Goal: Download file/media

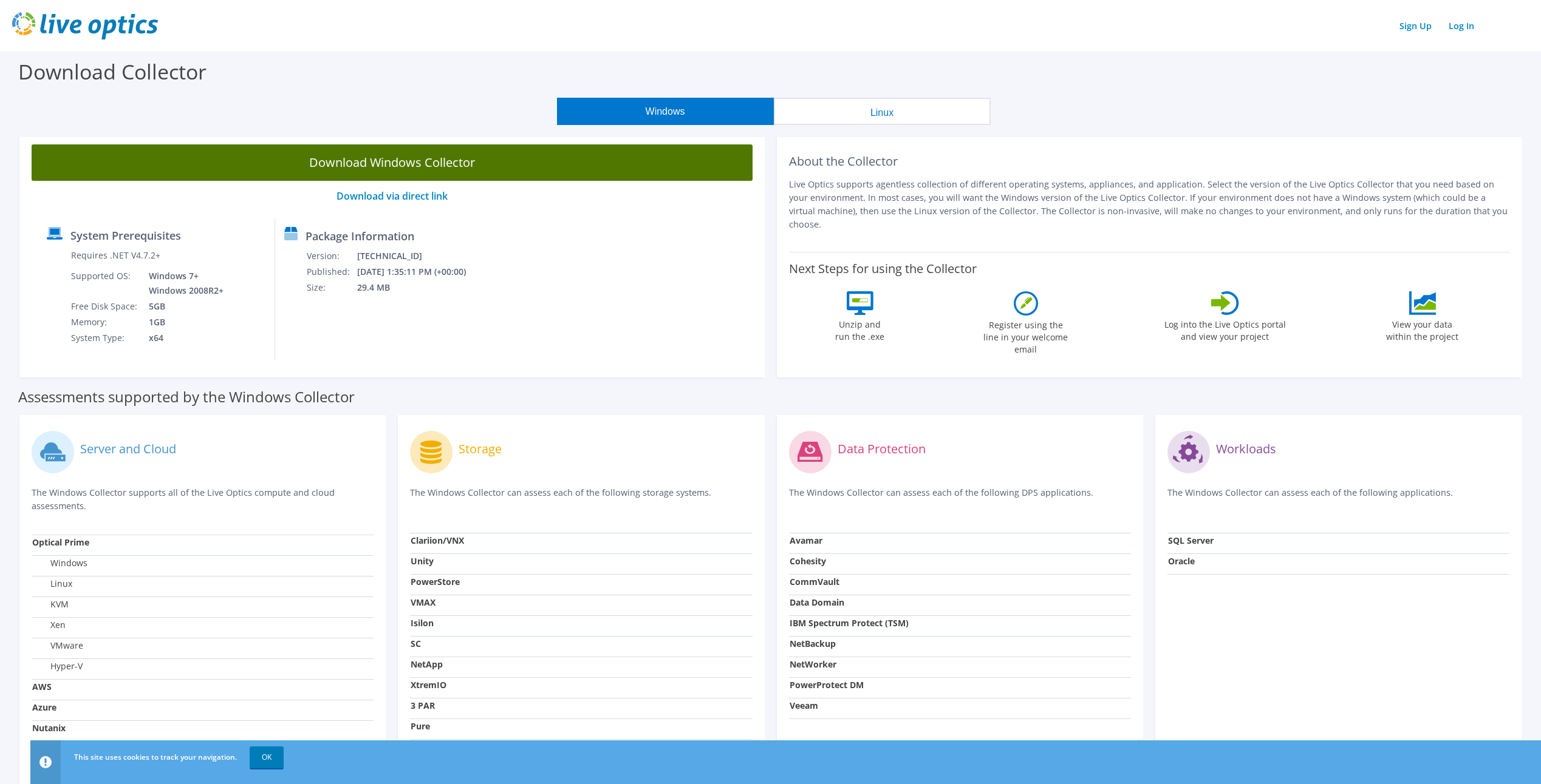
click at [437, 163] on link "Download Windows Collector" at bounding box center [392, 163] width 721 height 37
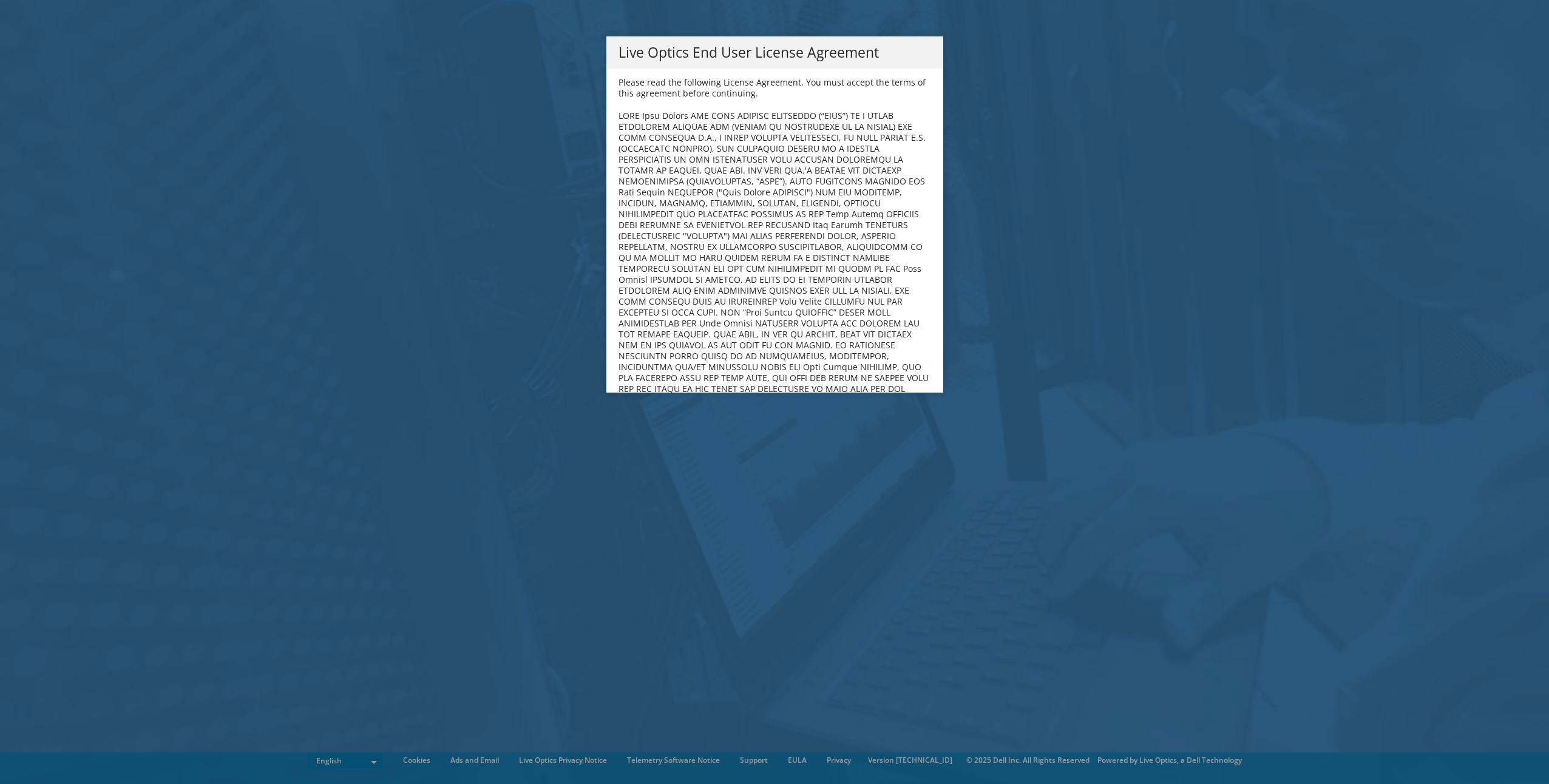
click at [724, 87] on p "Please read the following License Agreement. You must accept the terms of this …" at bounding box center [775, 88] width 312 height 22
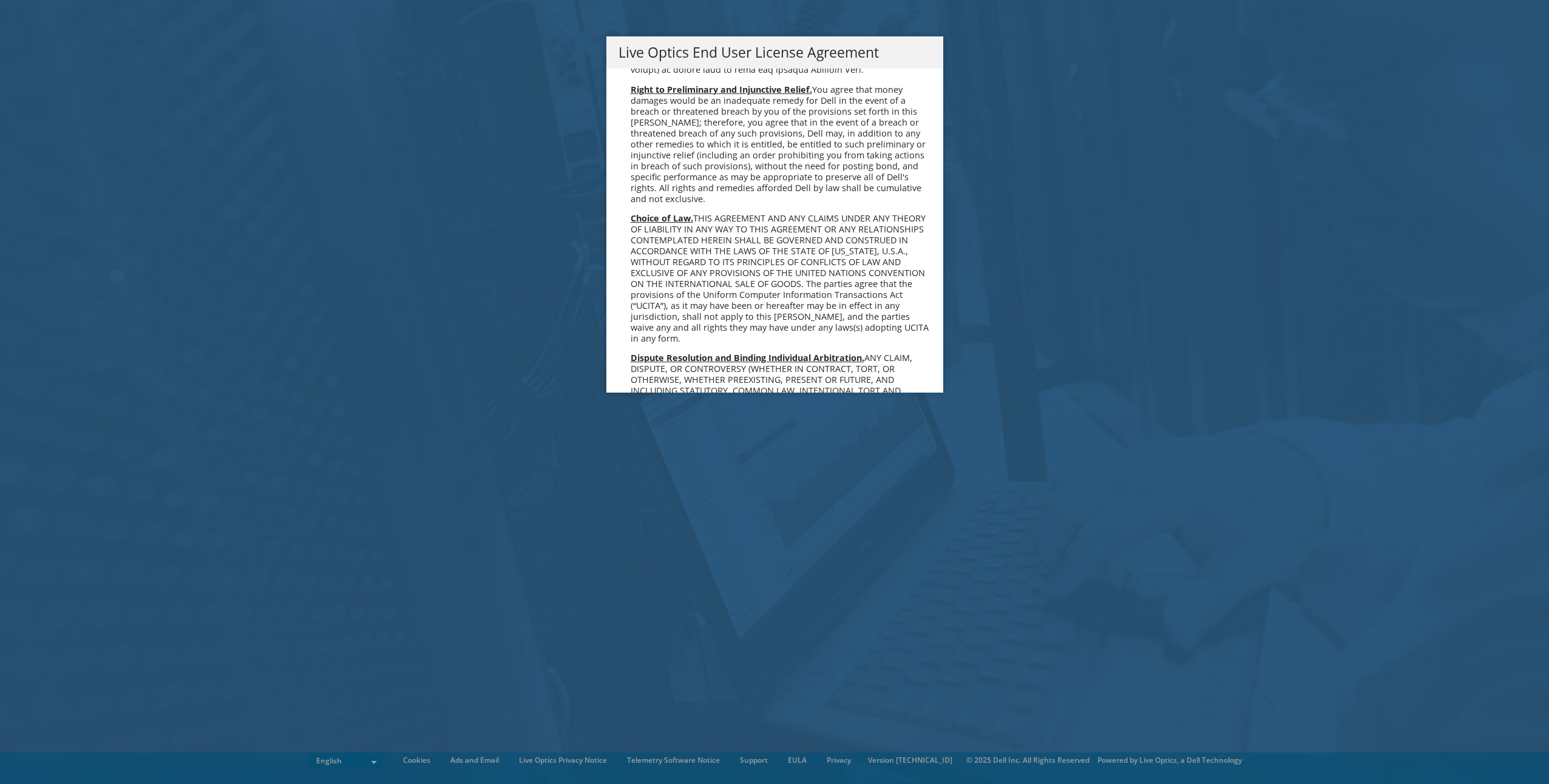
scroll to position [4590, 0]
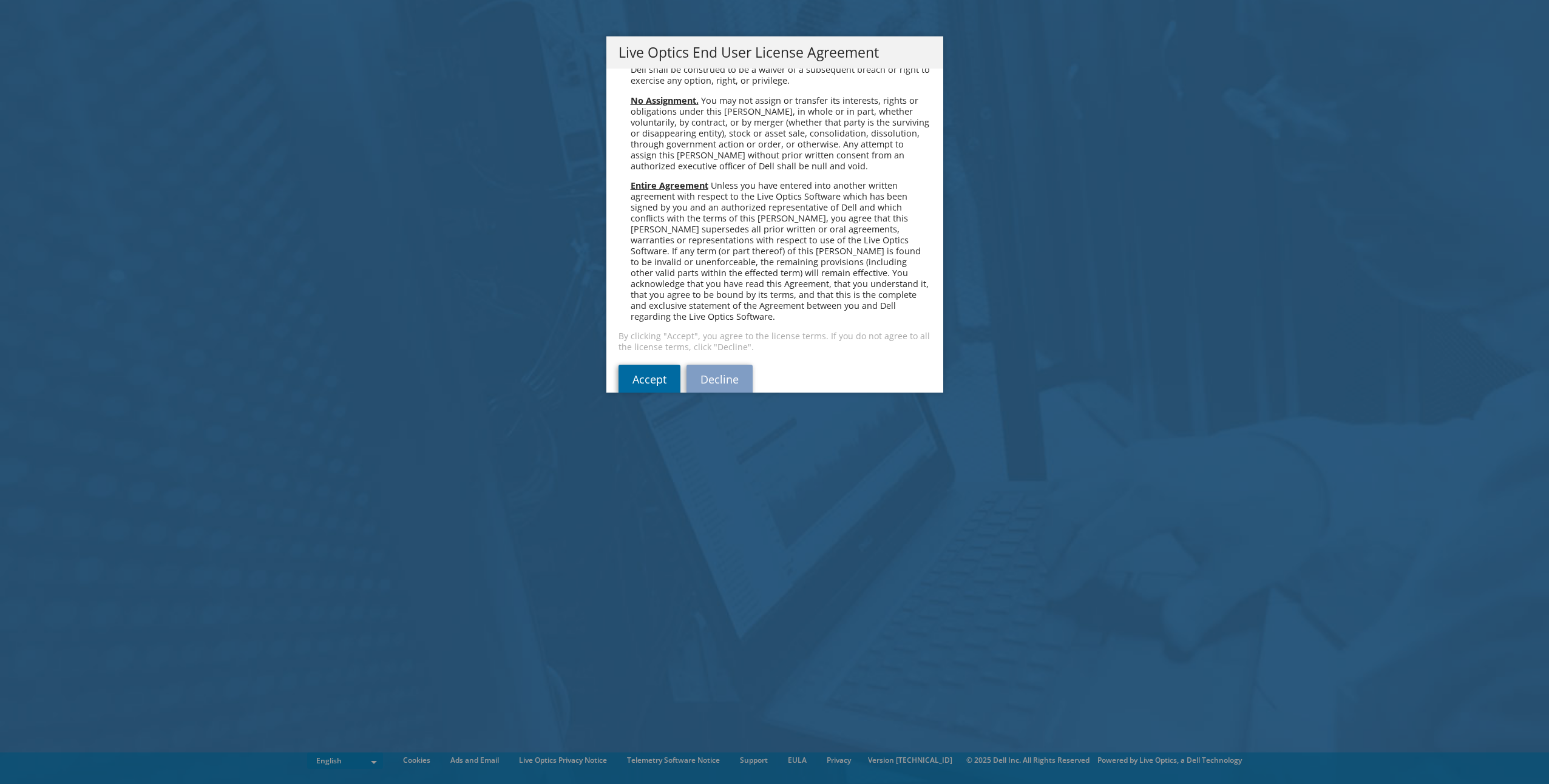
click at [641, 365] on link "Accept" at bounding box center [650, 380] width 62 height 29
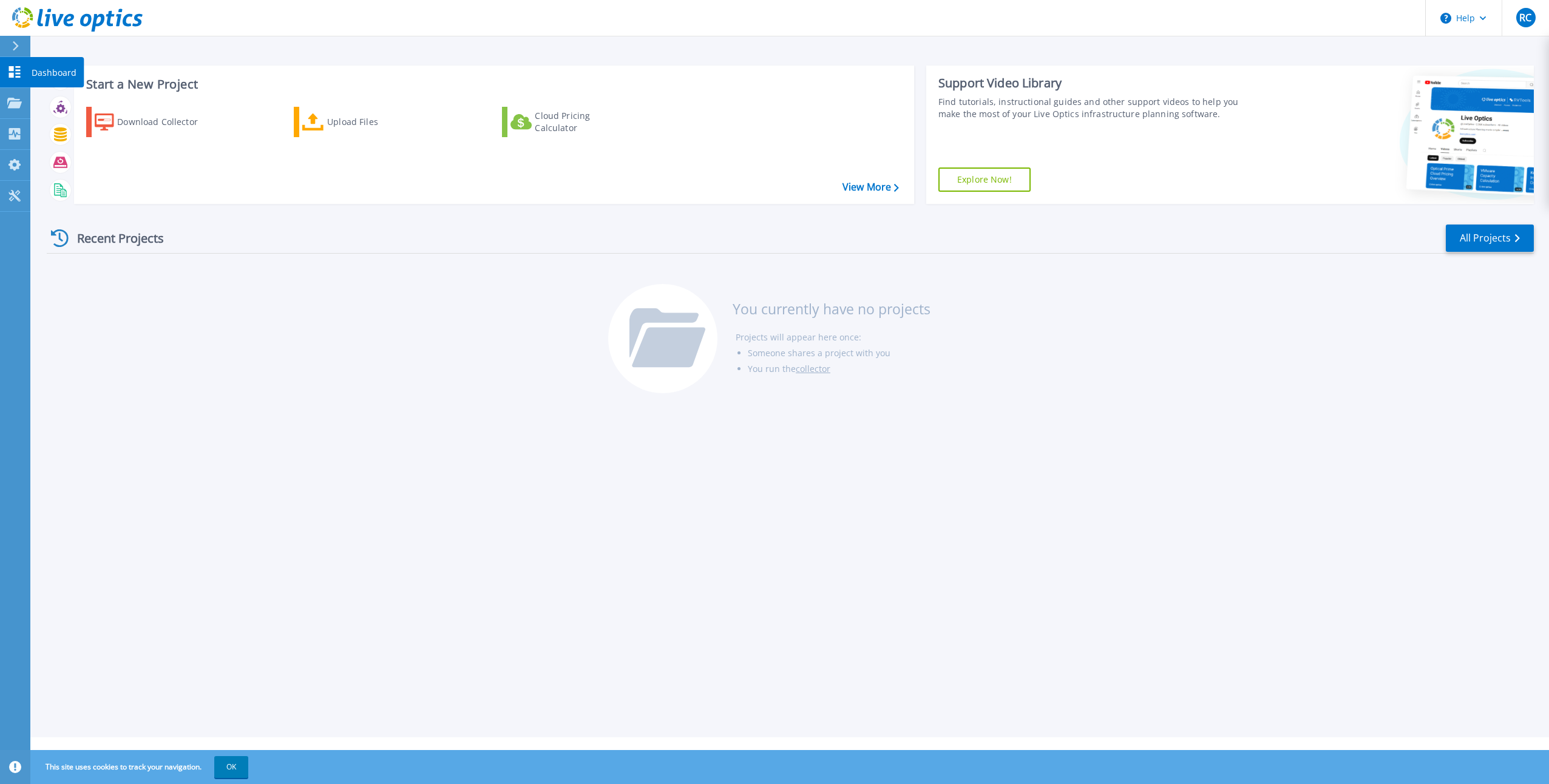
click at [17, 72] on icon at bounding box center [15, 71] width 15 height 11
